Goal: Check status: Check status

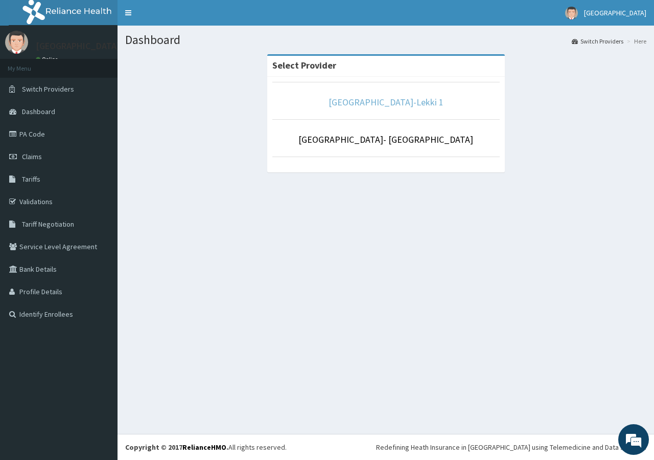
click at [413, 105] on link "[GEOGRAPHIC_DATA]-Lekki 1" at bounding box center [386, 102] width 115 height 12
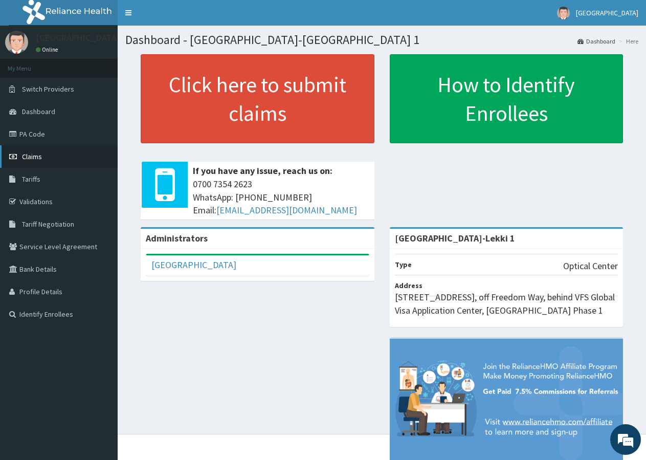
click at [78, 155] on link "Claims" at bounding box center [59, 156] width 118 height 22
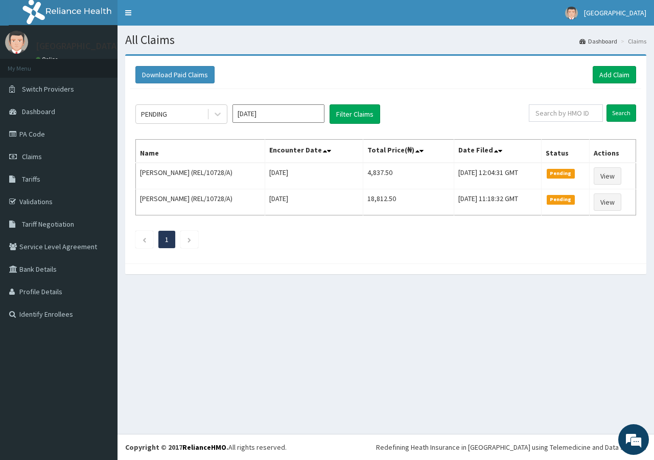
click at [252, 350] on div "All Claims Dashboard Claims Download Paid Claims Add Claim × Note you can only …" at bounding box center [386, 230] width 537 height 408
drag, startPoint x: 252, startPoint y: 350, endPoint x: 352, endPoint y: 325, distance: 103.3
click at [264, 350] on div "All Claims Dashboard Claims Download Paid Claims Add Claim × Note you can only …" at bounding box center [386, 230] width 537 height 408
click at [49, 196] on link "Validations" at bounding box center [59, 201] width 118 height 22
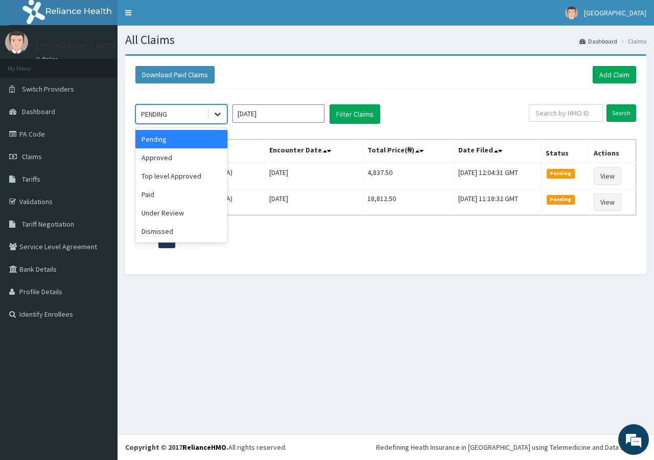
click at [215, 111] on icon at bounding box center [218, 114] width 10 height 10
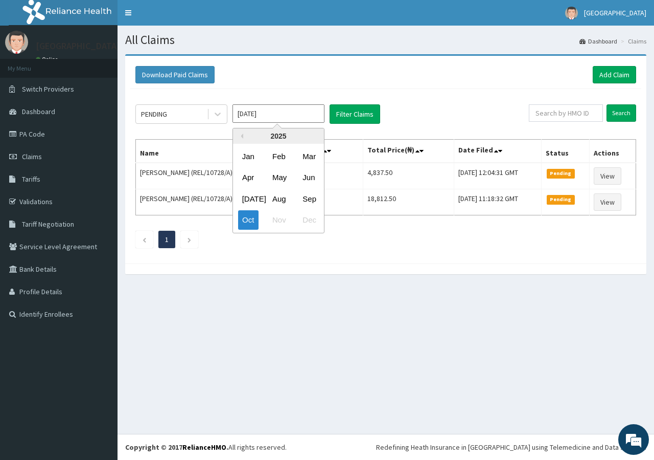
click at [262, 115] on input "Oct 2025" at bounding box center [279, 113] width 92 height 18
click at [310, 199] on div "Sep" at bounding box center [309, 198] width 20 height 19
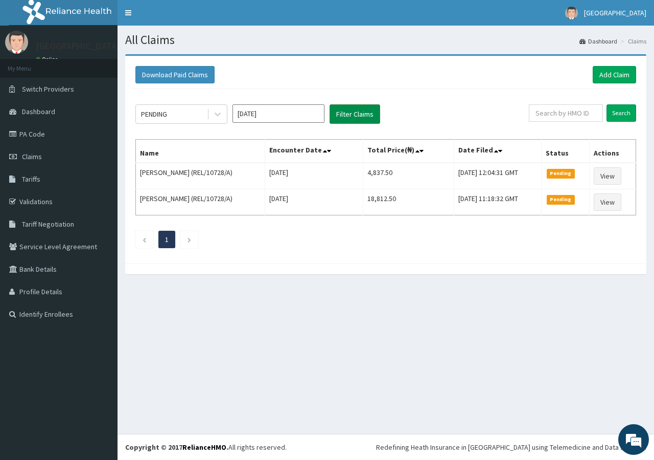
click at [370, 116] on button "Filter Claims" at bounding box center [355, 113] width 51 height 19
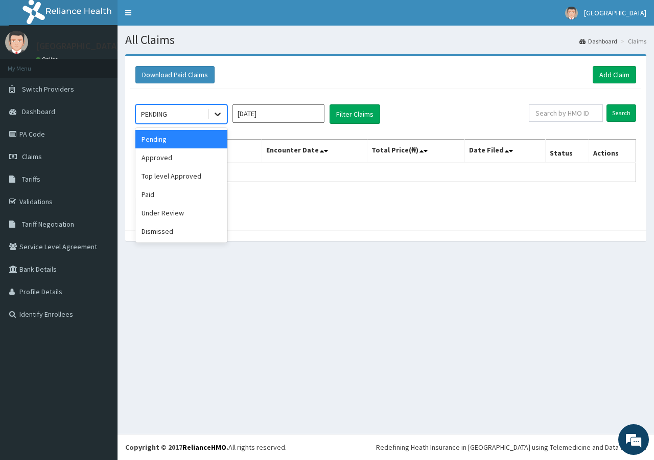
click at [211, 111] on div at bounding box center [218, 114] width 18 height 18
click at [177, 156] on div "Approved" at bounding box center [181, 157] width 92 height 18
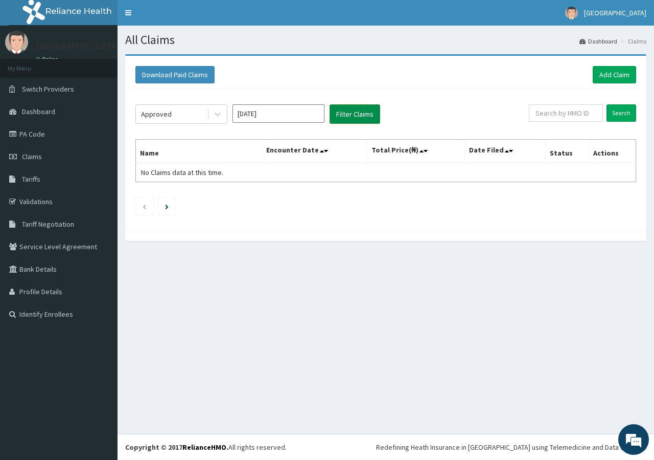
click at [359, 110] on button "Filter Claims" at bounding box center [355, 113] width 51 height 19
click at [220, 114] on icon at bounding box center [218, 114] width 10 height 10
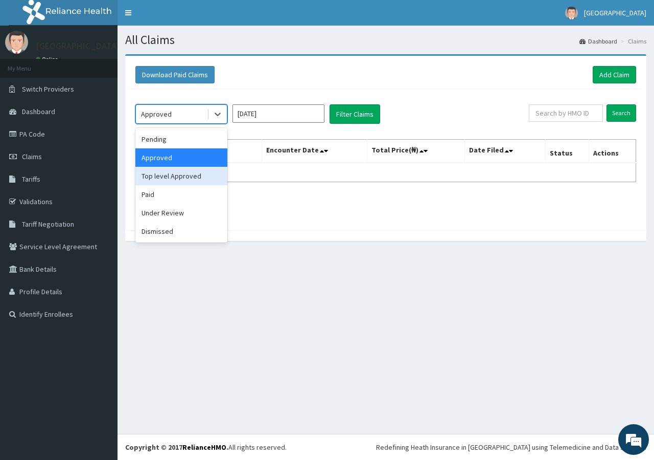
click at [182, 175] on div "Top level Approved" at bounding box center [181, 176] width 92 height 18
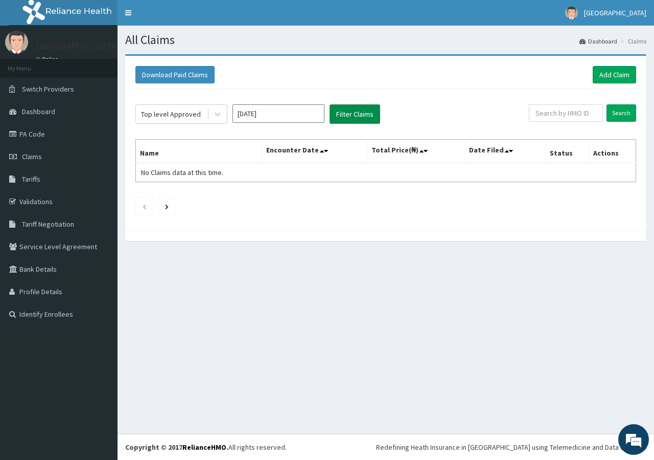
click at [349, 116] on button "Filter Claims" at bounding box center [355, 113] width 51 height 19
click at [219, 117] on icon at bounding box center [218, 114] width 10 height 10
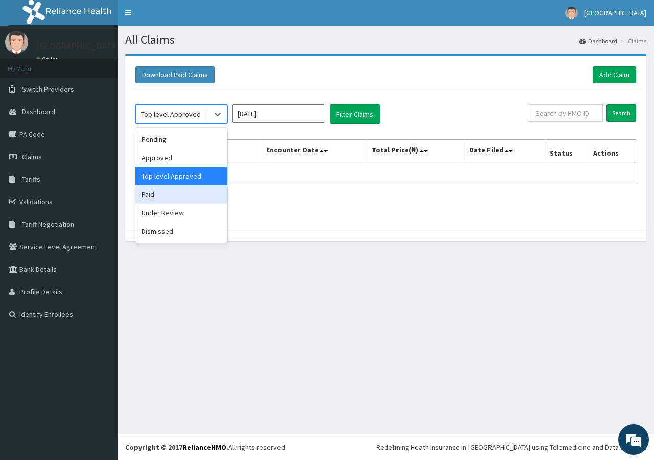
click at [177, 194] on div "Paid" at bounding box center [181, 194] width 92 height 18
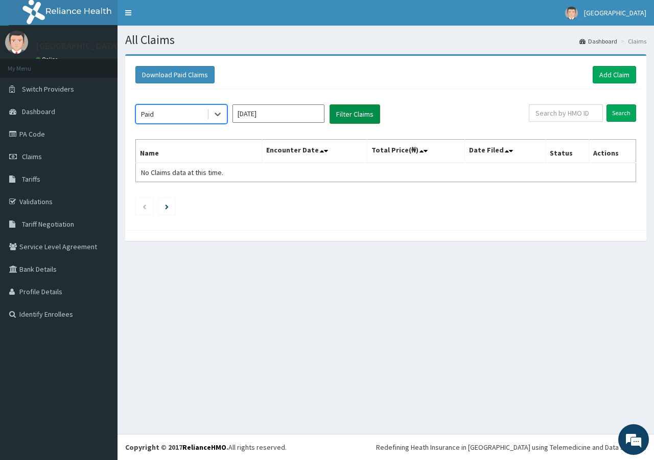
click at [368, 111] on button "Filter Claims" at bounding box center [355, 113] width 51 height 19
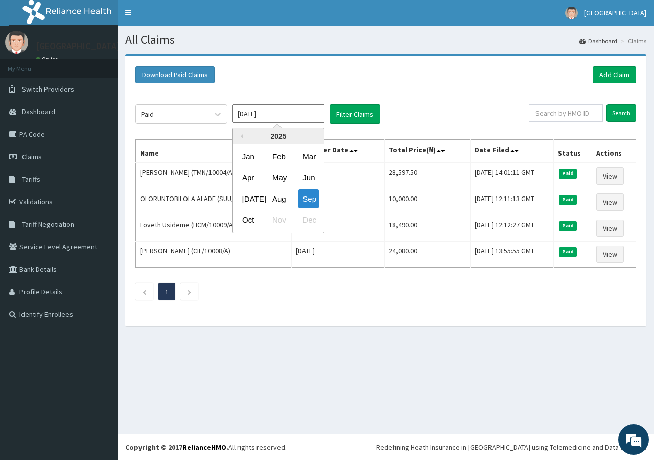
drag, startPoint x: 262, startPoint y: 116, endPoint x: 264, endPoint y: 125, distance: 9.3
click at [262, 119] on input "Sep 2025" at bounding box center [279, 113] width 92 height 18
click at [255, 221] on div "Oct" at bounding box center [248, 220] width 20 height 19
type input "Oct 2025"
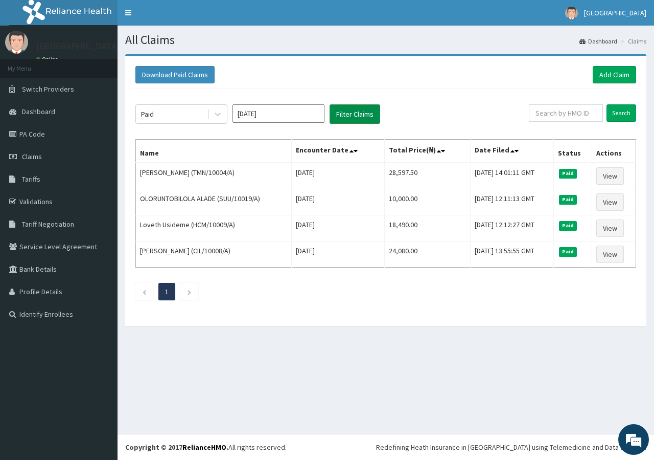
click at [346, 110] on button "Filter Claims" at bounding box center [355, 113] width 51 height 19
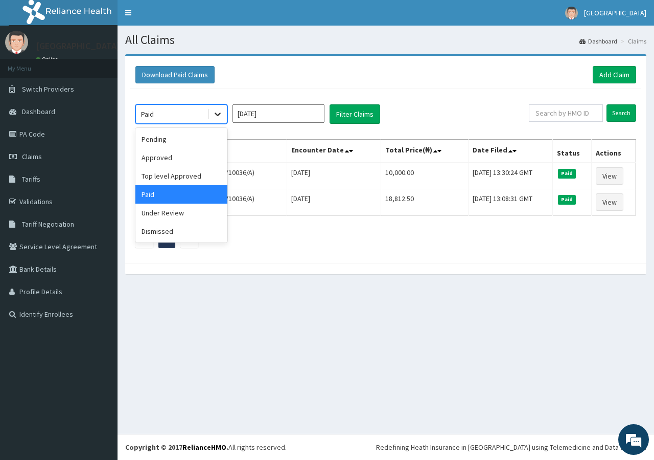
click at [217, 111] on icon at bounding box center [218, 114] width 10 height 10
click at [175, 154] on div "Approved" at bounding box center [181, 157] width 92 height 18
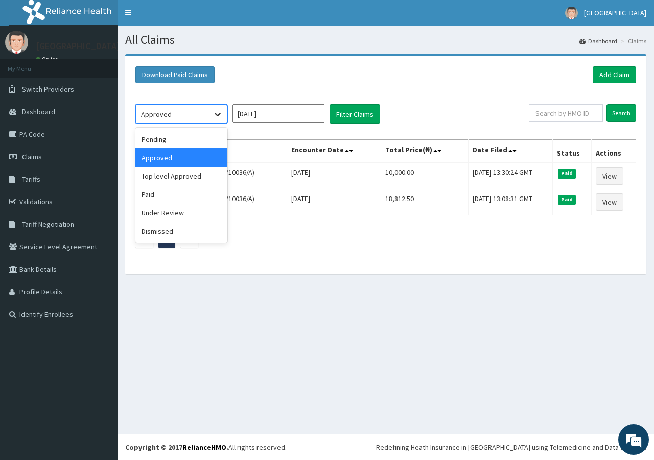
click at [220, 112] on icon at bounding box center [218, 114] width 10 height 10
click at [181, 174] on div "Top level Approved" at bounding box center [181, 176] width 92 height 18
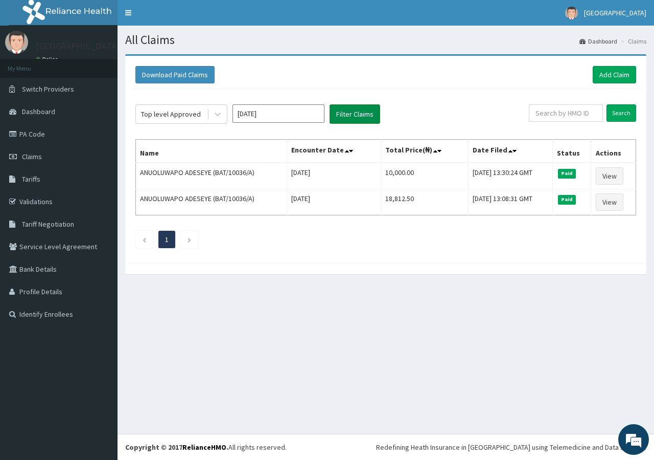
click at [352, 115] on button "Filter Claims" at bounding box center [355, 113] width 51 height 19
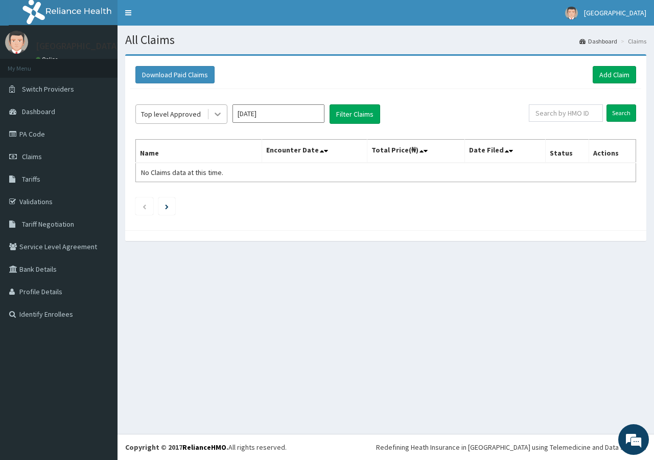
click at [218, 116] on icon at bounding box center [218, 114] width 10 height 10
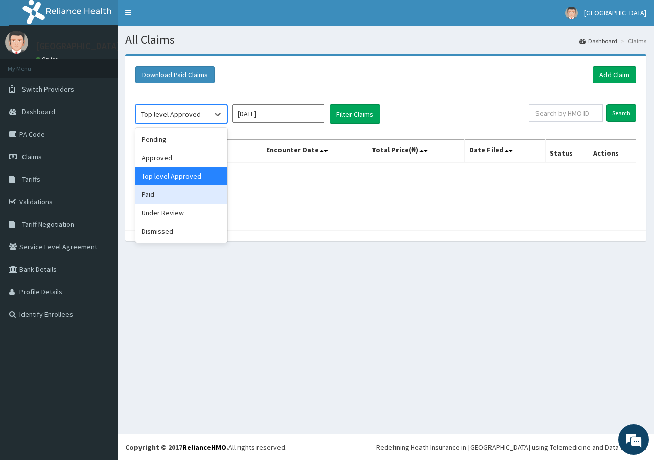
click at [166, 192] on div "Paid" at bounding box center [181, 194] width 92 height 18
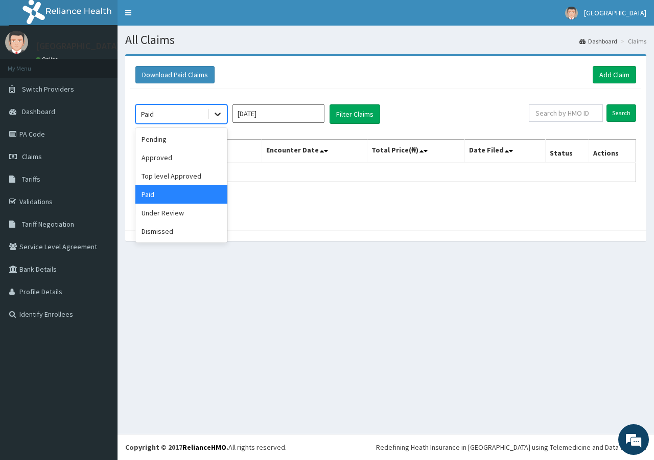
click at [217, 117] on icon at bounding box center [218, 114] width 10 height 10
click at [192, 156] on div "Approved" at bounding box center [181, 157] width 92 height 18
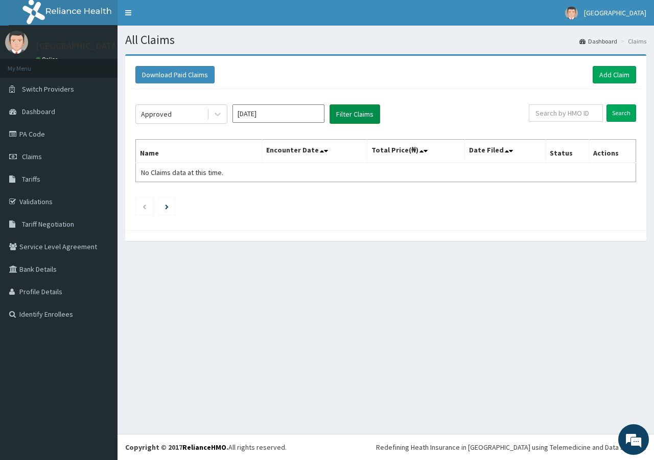
click at [348, 108] on button "Filter Claims" at bounding box center [355, 113] width 51 height 19
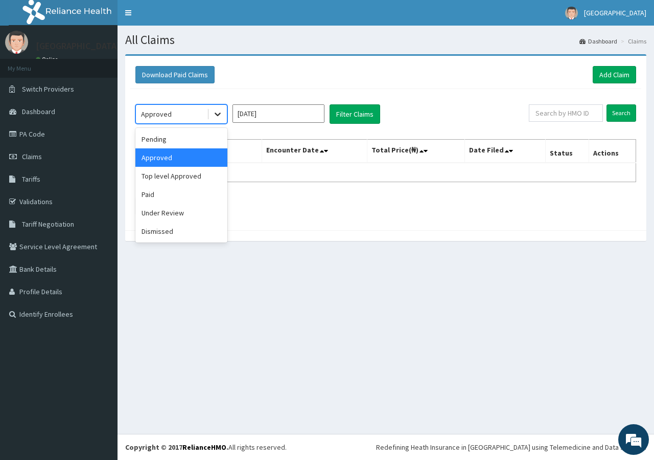
click at [212, 111] on div at bounding box center [218, 114] width 18 height 18
click at [162, 214] on div "Under Review" at bounding box center [181, 212] width 92 height 18
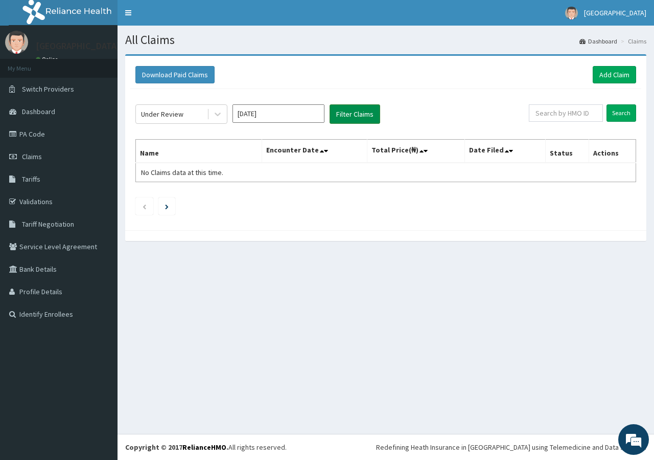
click at [374, 116] on button "Filter Claims" at bounding box center [355, 113] width 51 height 19
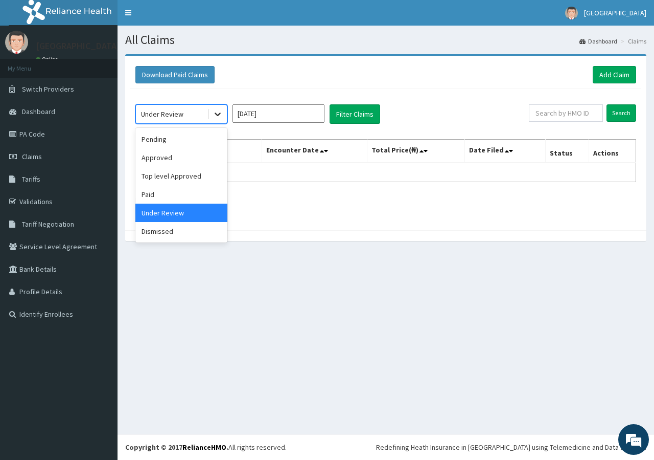
click at [218, 115] on icon at bounding box center [218, 115] width 6 height 4
click at [186, 137] on div "Pending" at bounding box center [181, 139] width 92 height 18
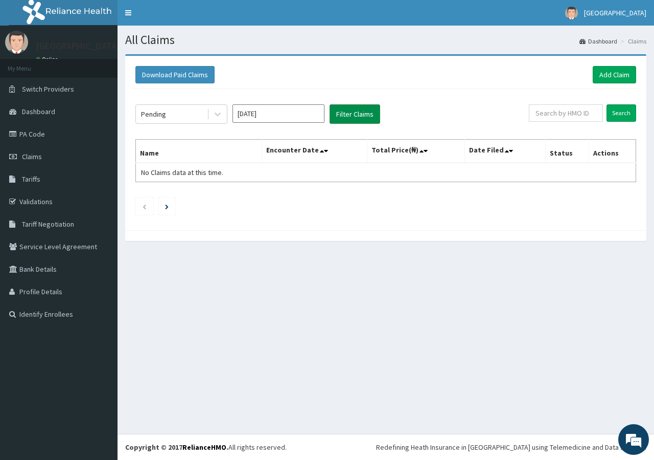
click at [351, 116] on button "Filter Claims" at bounding box center [355, 113] width 51 height 19
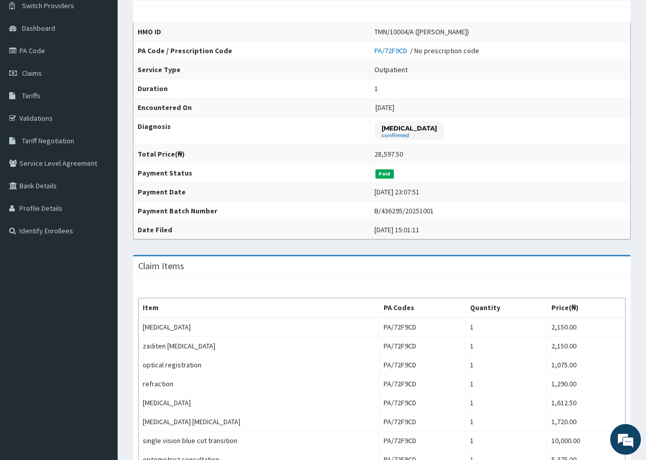
scroll to position [209, 0]
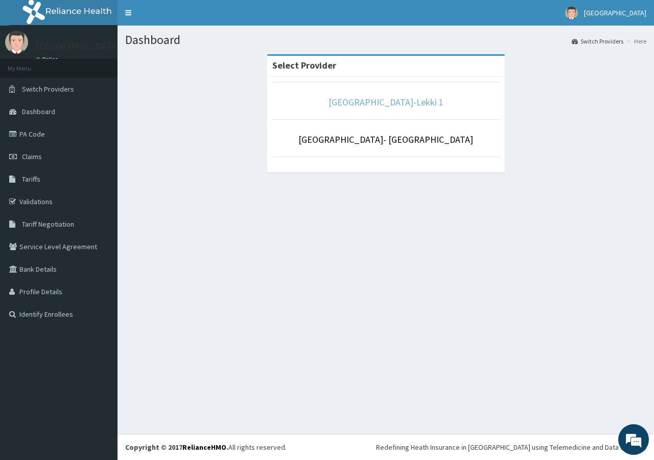
click at [409, 101] on link "[GEOGRAPHIC_DATA]-Lekki 1" at bounding box center [386, 102] width 115 height 12
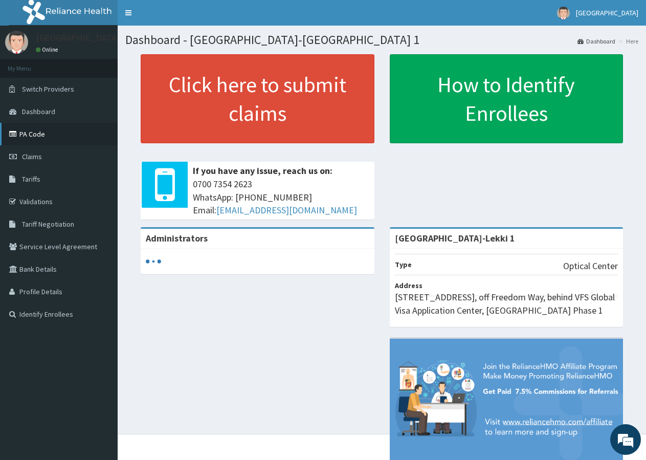
click at [41, 142] on link "PA Code" at bounding box center [59, 134] width 118 height 22
